Goal: Obtain resource: Download file/media

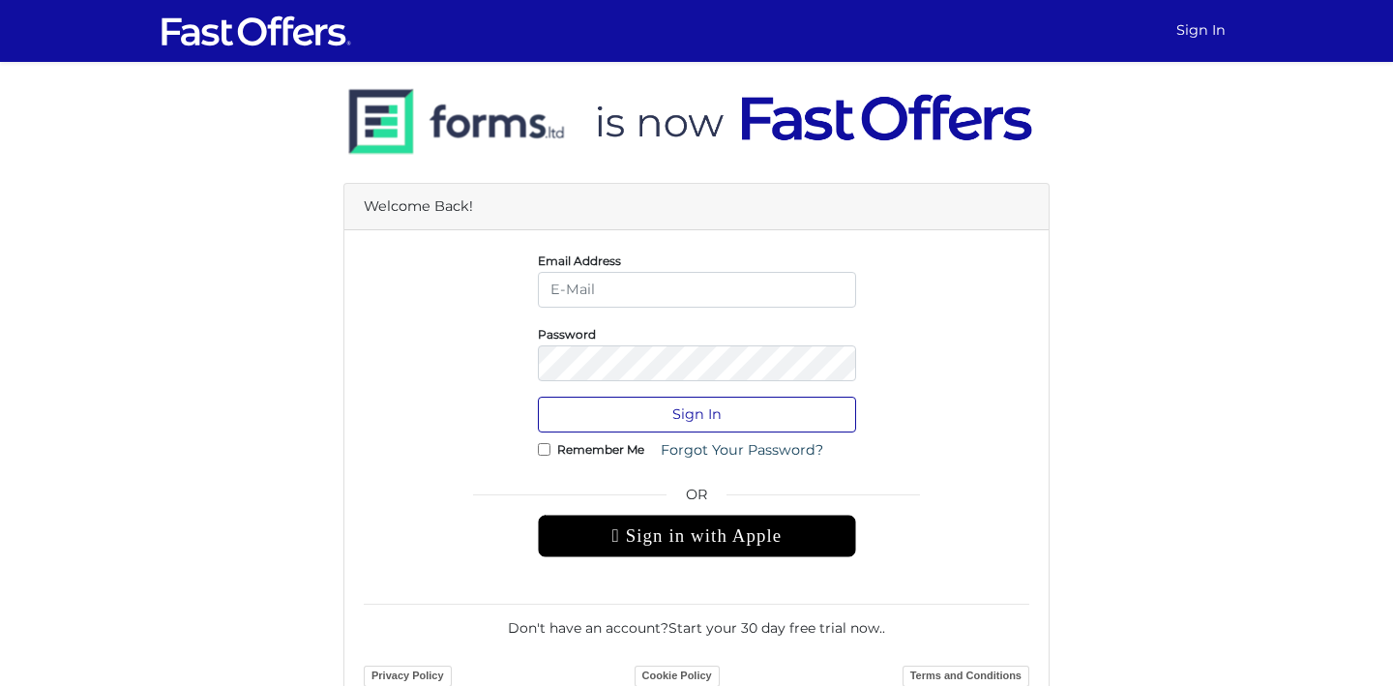
type input "[PERSON_NAME][EMAIL_ADDRESS][DOMAIN_NAME]"
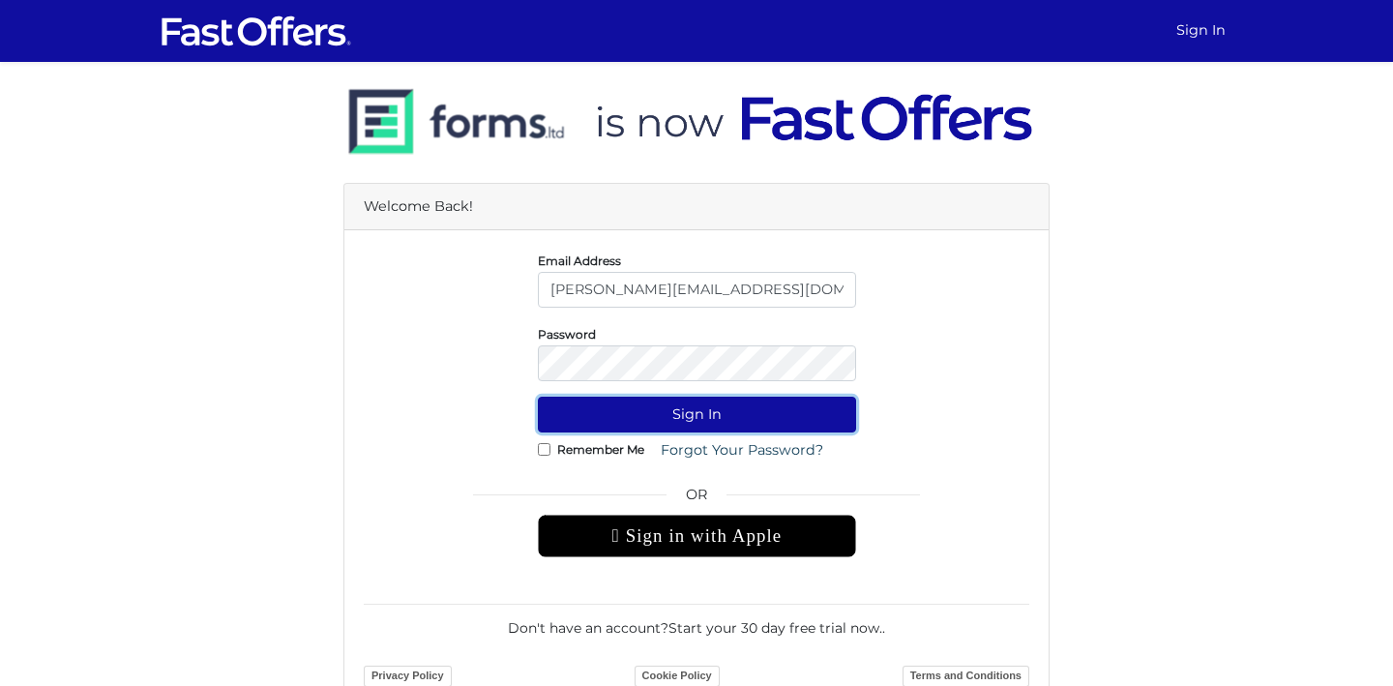
click at [749, 413] on button "Sign In" at bounding box center [697, 415] width 318 height 36
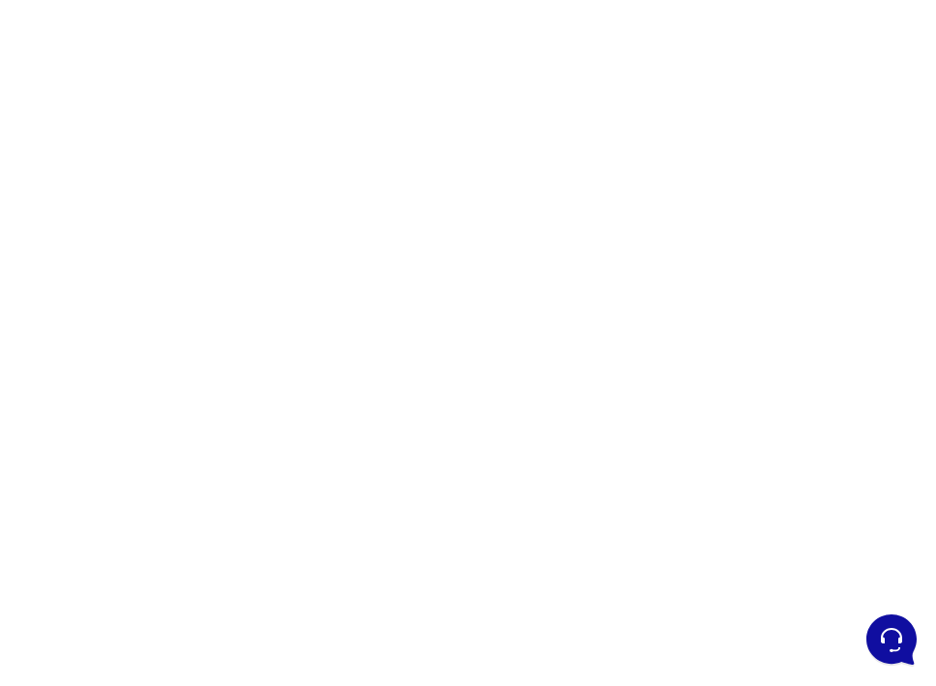
scroll to position [244, 0]
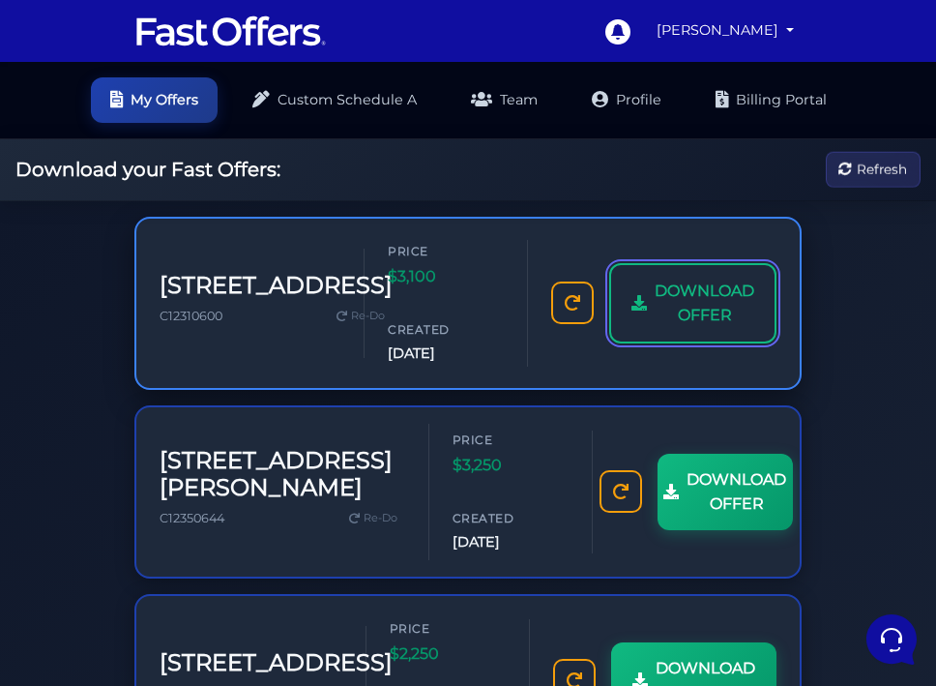
click at [668, 300] on span "DOWNLOAD OFFER" at bounding box center [705, 303] width 100 height 49
